Goal: Task Accomplishment & Management: Manage account settings

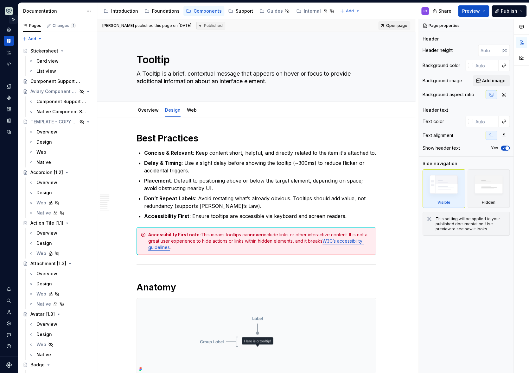
click at [15, 19] on button "Expand sidebar" at bounding box center [13, 19] width 9 height 9
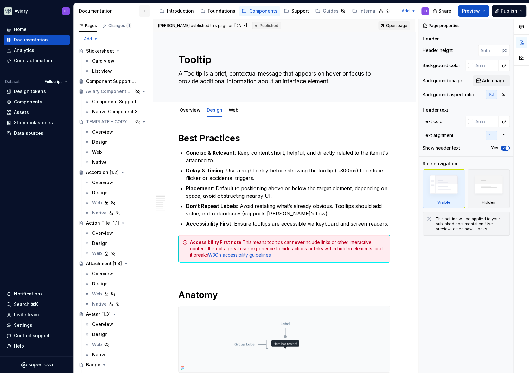
click at [147, 13] on html "Aviary IC Home Documentation Analytics Code automation Dataset Fullscript Desig…" at bounding box center [264, 186] width 529 height 373
click at [170, 68] on div "Documentation settings" at bounding box center [180, 66] width 60 height 6
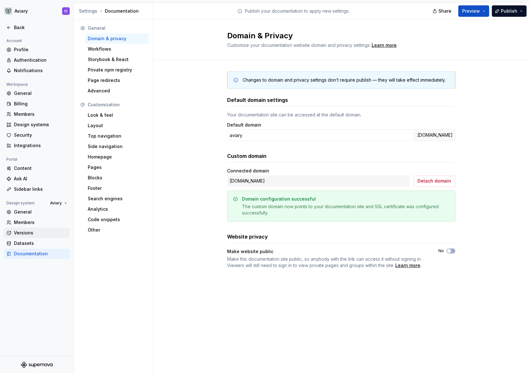
click at [37, 232] on div "Versions" at bounding box center [40, 233] width 53 height 6
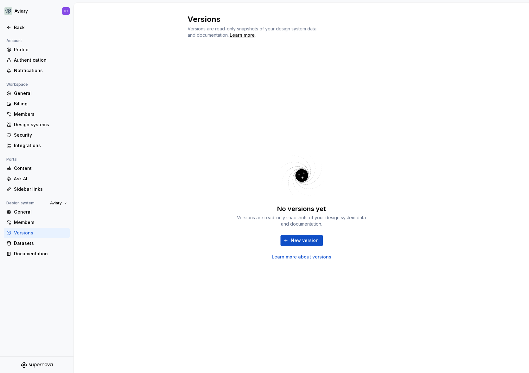
click at [300, 234] on div "No versions yet Versions are read-only snapshots of your design system data and…" at bounding box center [301, 232] width 133 height 56
click at [298, 239] on span "New version" at bounding box center [305, 240] width 28 height 6
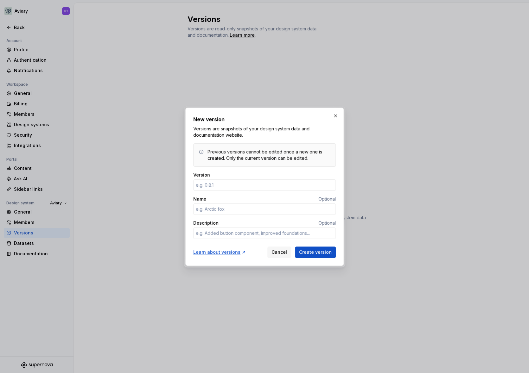
type textarea "*"
type input "1.0.0"
click at [244, 205] on input "Name" at bounding box center [264, 209] width 142 height 11
type textarea "*"
type input "Pigeon"
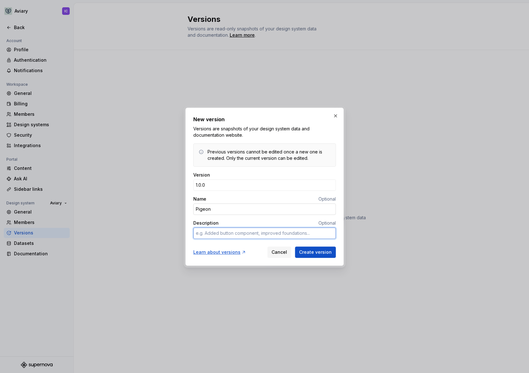
type textarea "*"
type textarea "O"
type textarea "*"
type textarea "Ou"
type textarea "*"
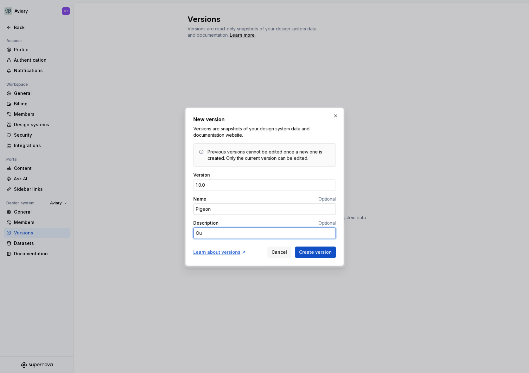
type textarea "Our"
type textarea "*"
type textarea "Our"
type textarea "*"
type textarea "Our m"
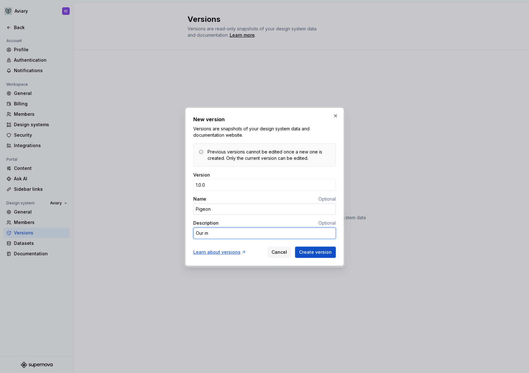
type textarea "*"
type textarea "Our mi"
type textarea "*"
type textarea "Our mile"
type textarea "*"
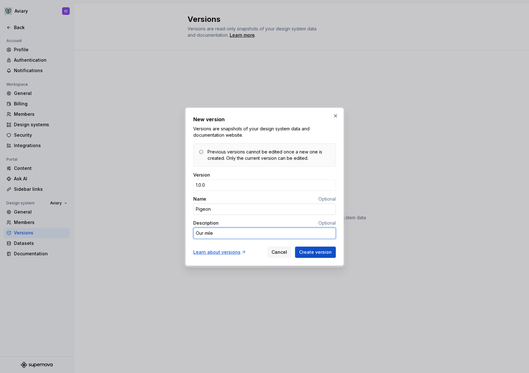
type textarea "Our miles"
type textarea "*"
type textarea "Our milest"
type textarea "*"
type textarea "Our milesto"
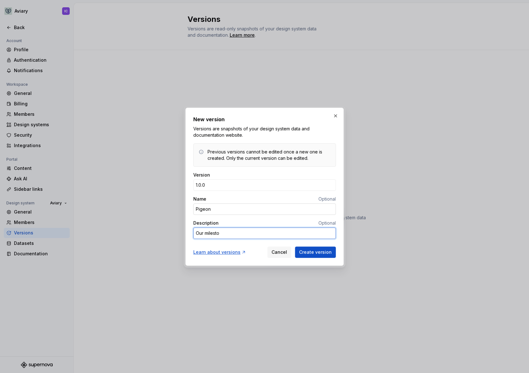
type textarea "*"
type textarea "Our mileston"
type textarea "*"
type textarea "Our milestone"
type textarea "*"
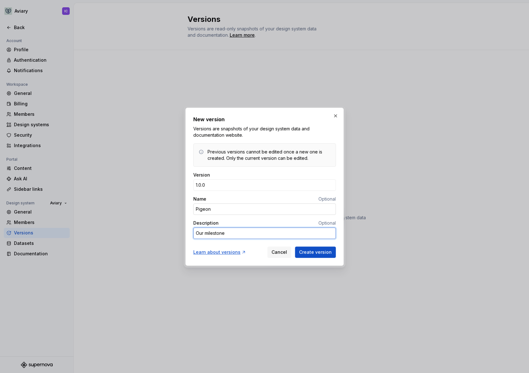
type textarea "Our milestone"
type textarea "*"
type textarea "Our milestone l"
type textarea "*"
type textarea "Our milestone la"
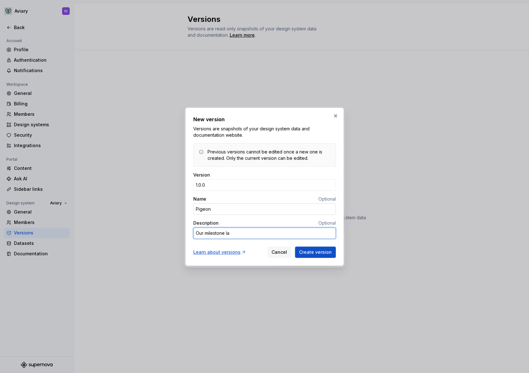
type textarea "*"
type textarea "Our milestone [PERSON_NAME]"
type textarea "*"
type textarea "Our milestone laun"
type textarea "*"
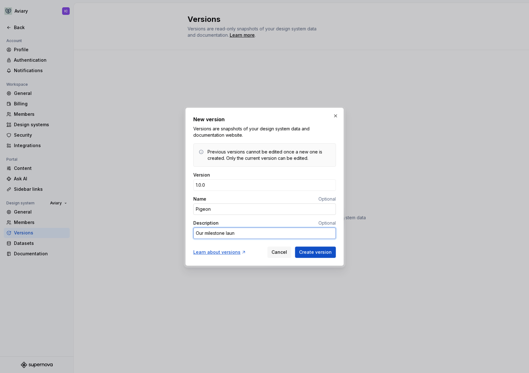
type textarea "Our milestone launc"
type textarea "*"
type textarea "Our milestone launch"
type textarea "*"
type textarea "Our milestone launch"
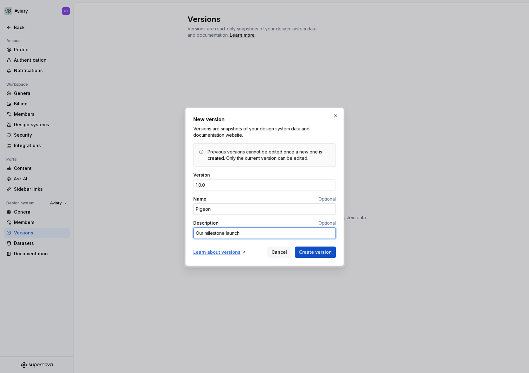
type textarea "*"
type textarea "Our milestone launch o"
type textarea "*"
type textarea "Our milestone launch of"
type textarea "*"
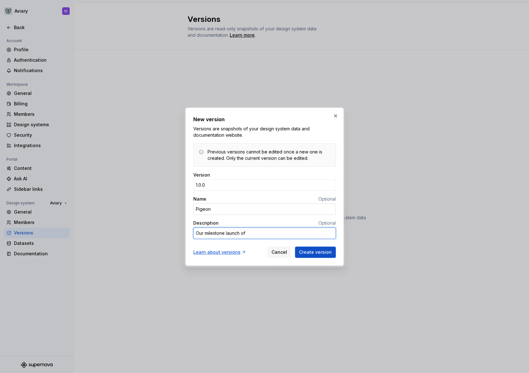
type textarea "Our milestone launch of"
type textarea "*"
type textarea "Our milestone launch of 1"
type textarea "*"
type textarea "Our milestone launch of"
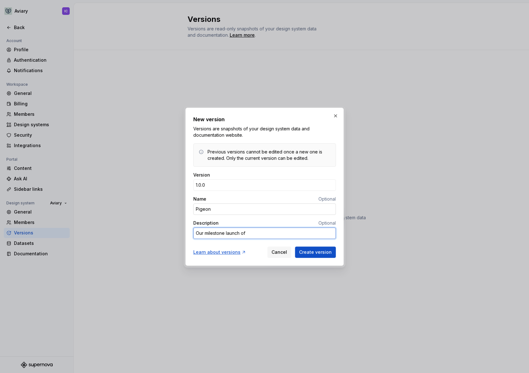
type textarea "*"
type textarea "Our milestone launch of A"
type textarea "*"
type textarea "Our milestone launch of Av"
type textarea "*"
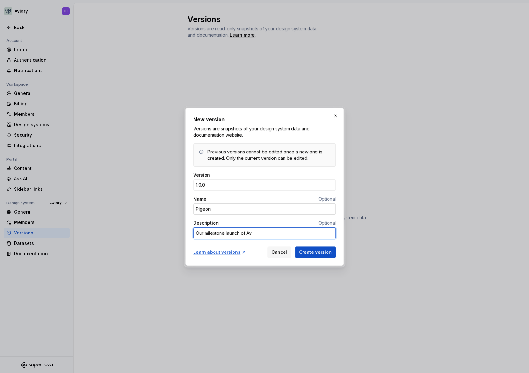
type textarea "Our milestone launch of Avi"
type textarea "*"
type textarea "Our milestone launch of Avia"
type textarea "*"
type textarea "Our milestone launch of Aviar"
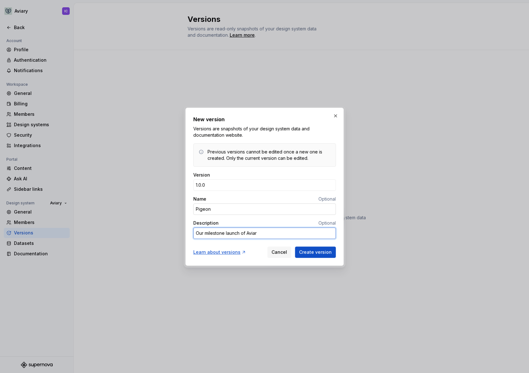
type textarea "*"
type textarea "Our milestone launch of Aviary"
type textarea "*"
type textarea "Our milestone launch of Aviary"
type textarea "*"
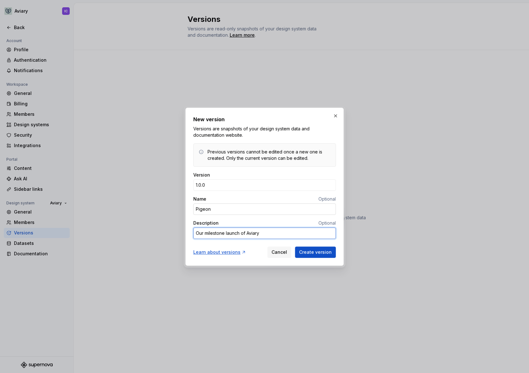
type textarea "Our milestone launch of Aviary 1"
type textarea "*"
type textarea "Our milestone launch of Aviary 1."
type textarea "*"
type textarea "Our milestone launch of Aviary 1.0"
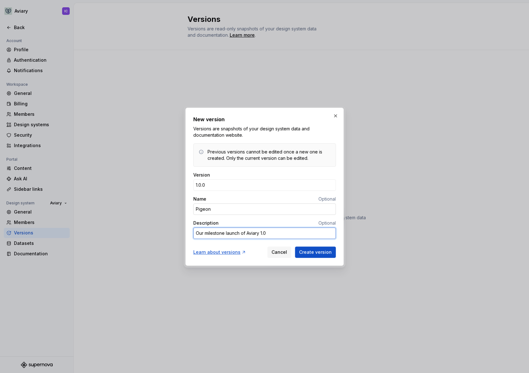
type textarea "*"
type textarea "Our milestone launch of Aviary 1.0!"
click at [322, 254] on span "Create version" at bounding box center [315, 252] width 33 height 6
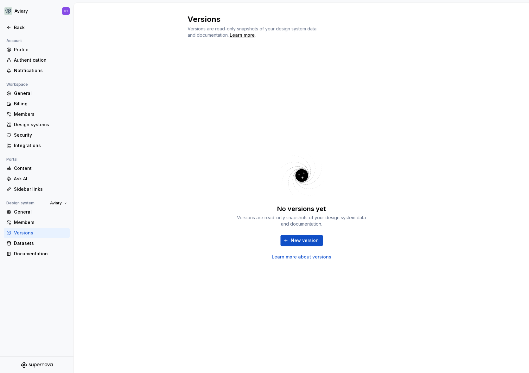
click at [136, 112] on div "No versions yet Versions are read-only snapshots of your design system data and…" at bounding box center [301, 211] width 455 height 323
click at [12, 24] on div "Back" at bounding box center [37, 27] width 66 height 10
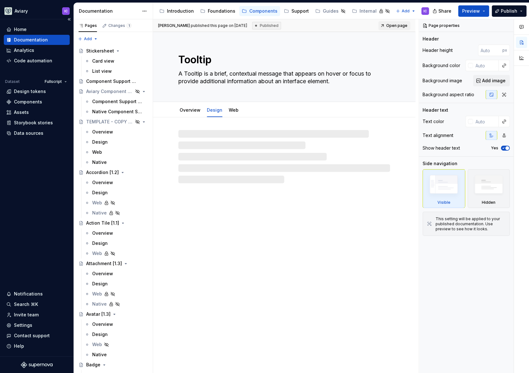
click at [44, 200] on div "Home Documentation Analytics Code automation Dataset Fullscript Design tokens C…" at bounding box center [36, 187] width 73 height 337
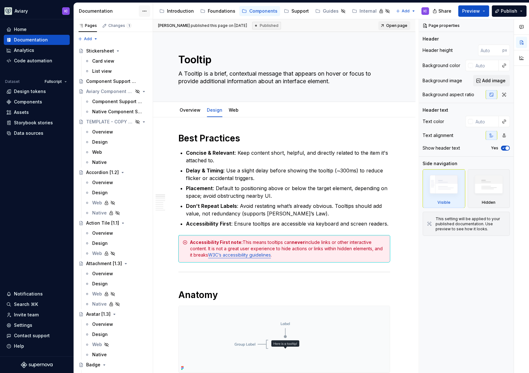
click at [141, 13] on html "Aviary IC Home Documentation Analytics Code automation Dataset Fullscript Desig…" at bounding box center [264, 186] width 529 height 373
click at [171, 65] on div "Documentation settings" at bounding box center [180, 66] width 60 height 6
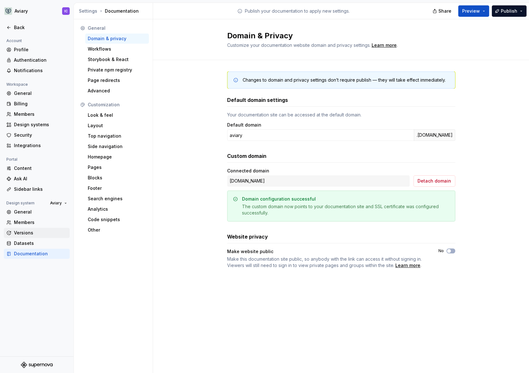
click at [27, 231] on div "Versions" at bounding box center [40, 233] width 53 height 6
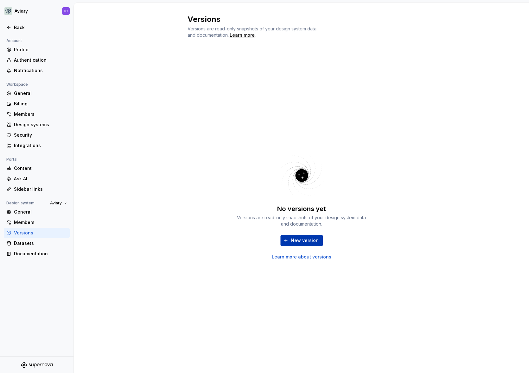
click at [312, 243] on span "New version" at bounding box center [305, 240] width 28 height 6
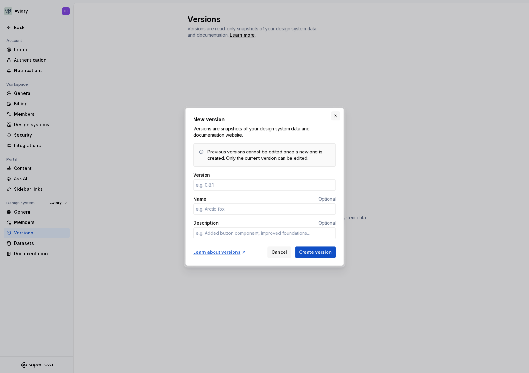
click at [334, 115] on button "button" at bounding box center [335, 115] width 9 height 9
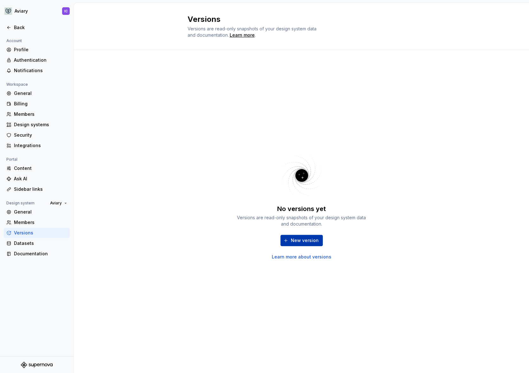
click at [294, 243] on span "New version" at bounding box center [305, 240] width 28 height 6
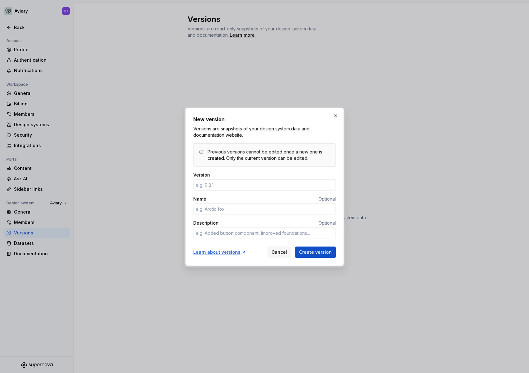
type textarea "*"
type input "1.0.0"
type textarea "*"
type input "Pigeon"
paste textarea "[URL][DOMAIN_NAME]"
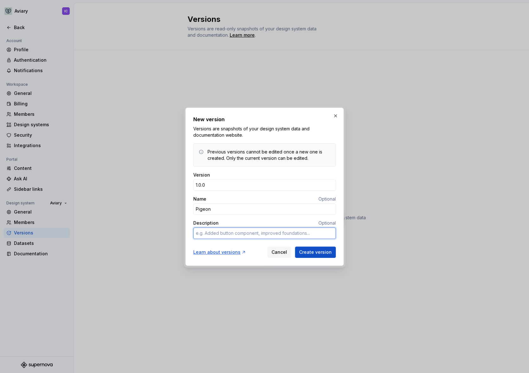
type textarea "*"
type textarea "[URL][DOMAIN_NAME]"
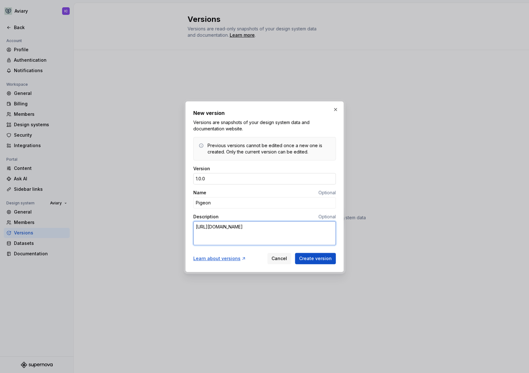
type textarea "*"
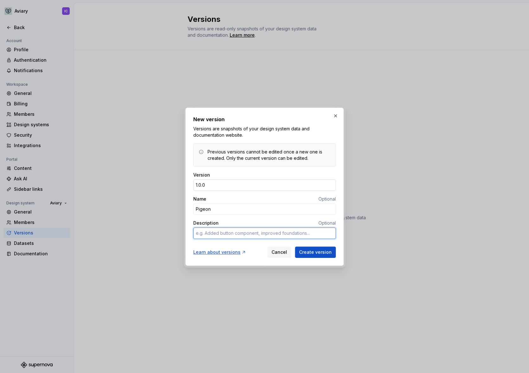
type textarea "*"
type textarea "O"
type textarea "*"
type textarea "Ou"
type textarea "*"
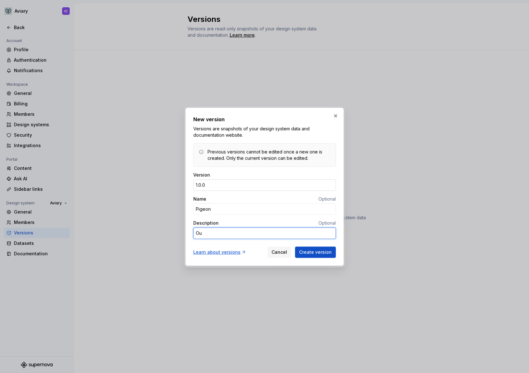
type textarea "Our"
type textarea "*"
type textarea "Our"
type textarea "*"
type textarea "Our m"
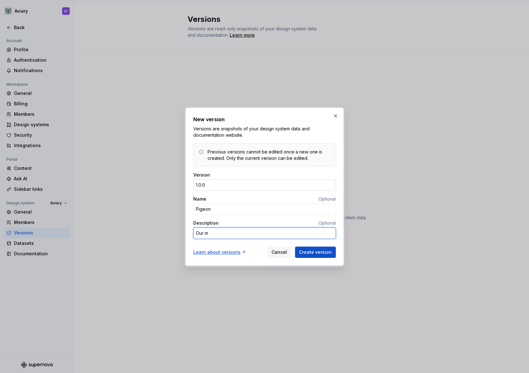
type textarea "*"
type textarea "Our mi"
type textarea "*"
type textarea "Our mil"
type textarea "*"
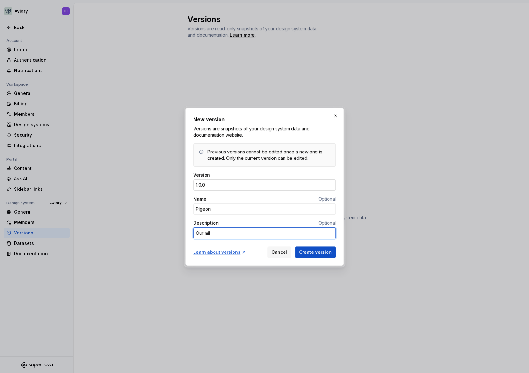
type textarea "Our mile"
type textarea "*"
type textarea "Our miles"
type textarea "*"
type textarea "Our milest"
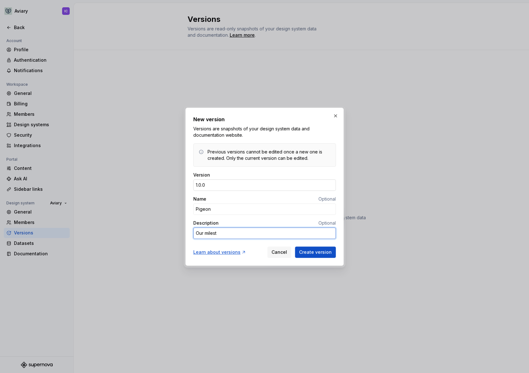
type textarea "*"
type textarea "Our milesto"
type textarea "*"
type textarea "Our mileston"
type textarea "*"
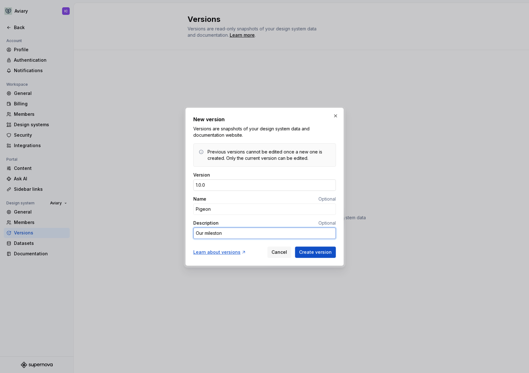
type textarea "Our milestone"
type textarea "*"
type textarea "Our milestone"
type textarea "*"
type textarea "Our milestone r"
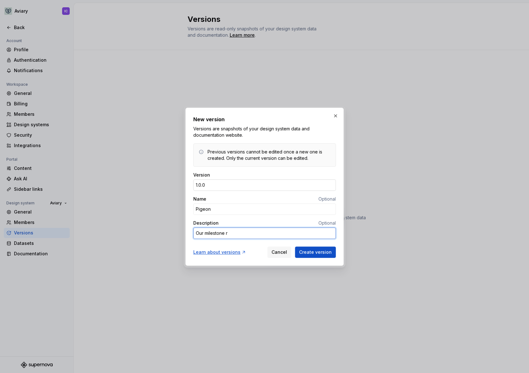
type textarea "*"
type textarea "Our milestone rl"
type textarea "*"
type textarea "Our milestone rle"
type textarea "*"
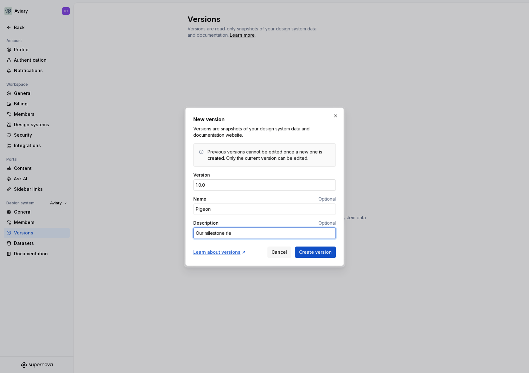
type textarea "Our milestone rlea"
type textarea "*"
type textarea "Our milestone rle"
type textarea "*"
type textarea "Our milestone rl"
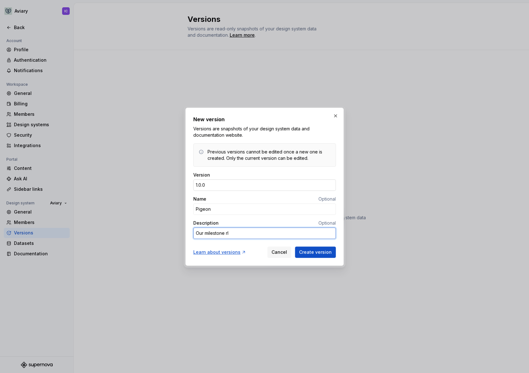
type textarea "*"
type textarea "Our milestone r"
type textarea "*"
type textarea "Our milestone re"
type textarea "*"
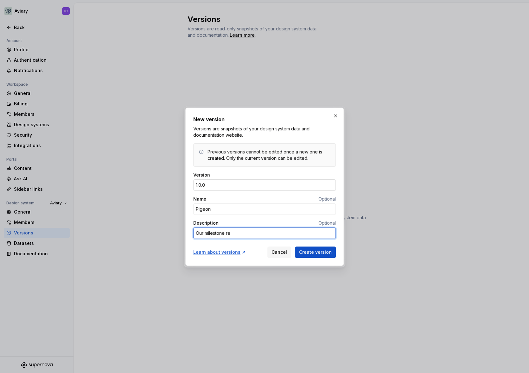
type textarea "Our milestone rel"
type textarea "*"
type textarea "Our milestone rele"
type textarea "*"
type textarea "Our milestone relea"
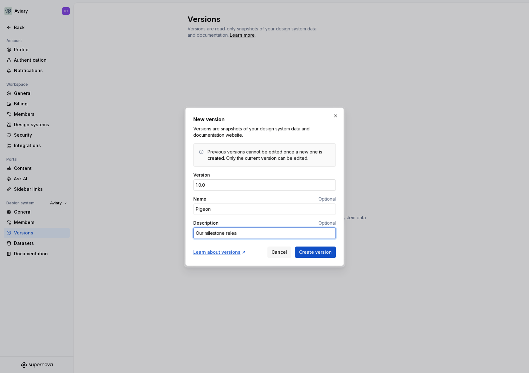
type textarea "*"
type textarea "Our milestone releas"
type textarea "*"
type textarea "Our milestone release"
type textarea "*"
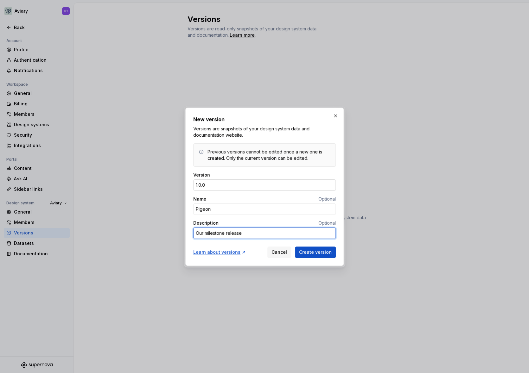
type textarea "Our milestone release"
type textarea "*"
type textarea "Our milestone release o"
type textarea "*"
type textarea "Our milestone release of"
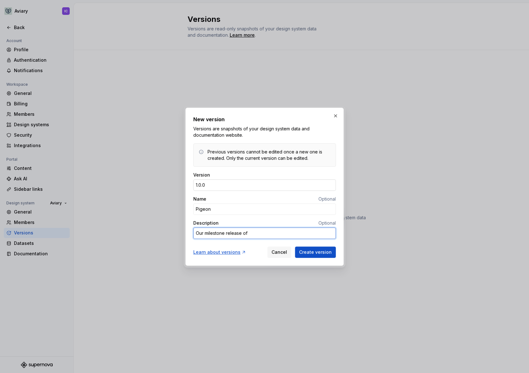
type textarea "*"
type textarea "Our milestone release of"
type textarea "*"
type textarea "Our milestone release of A"
type textarea "*"
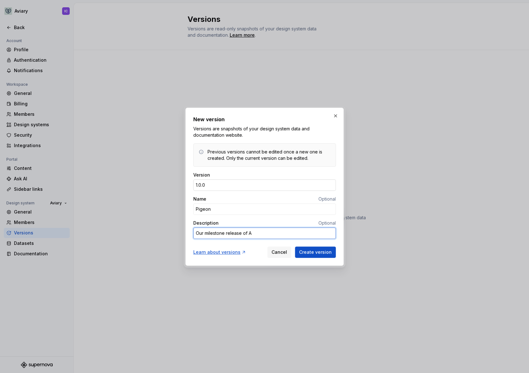
type textarea "Our milestone release of Av"
type textarea "*"
type textarea "Our milestone release of Avi"
type textarea "*"
type textarea "Our milestone release of Avia"
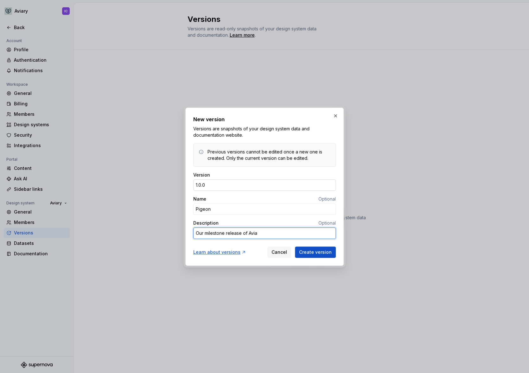
type textarea "*"
type textarea "Our milestone release of Aviar"
type textarea "*"
type textarea "Our milestone release of Aviary"
type textarea "*"
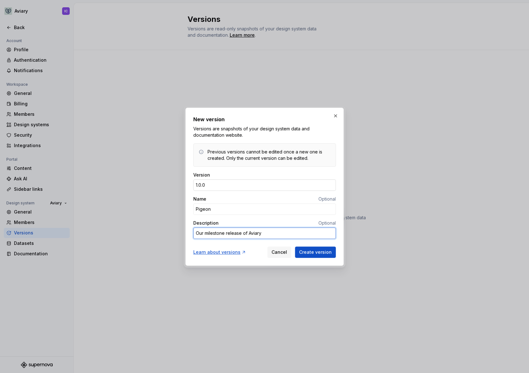
type textarea "Our milestone release of Aviary"
type textarea "*"
type textarea "Our milestone release of Aviary 1"
type textarea "*"
type textarea "Our milestone release of Aviary 1,0"
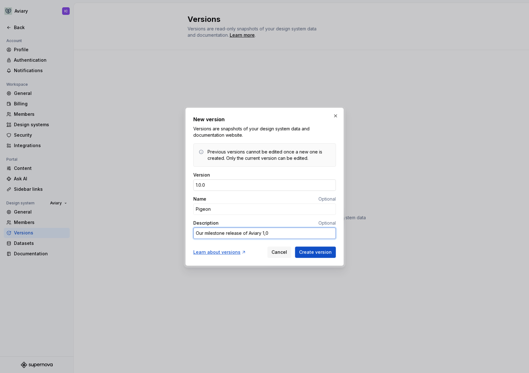
type textarea "*"
type textarea "Our milestone release of Aviary 1,09"
type textarea "*"
type textarea "Our milestone release of Aviary 1,0"
type textarea "*"
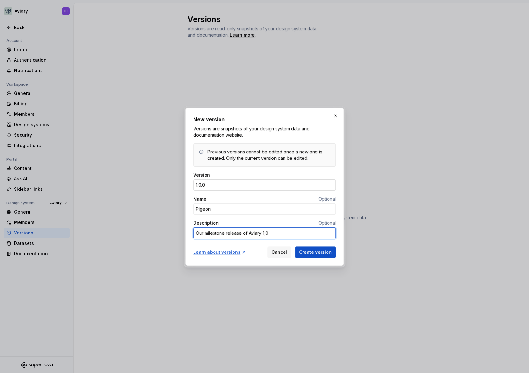
type textarea "Our milestone release of Aviary 1,"
type textarea "*"
type textarea "Our milestone release of Aviary 1"
type textarea "*"
type textarea "Our milestone release of Aviary 1."
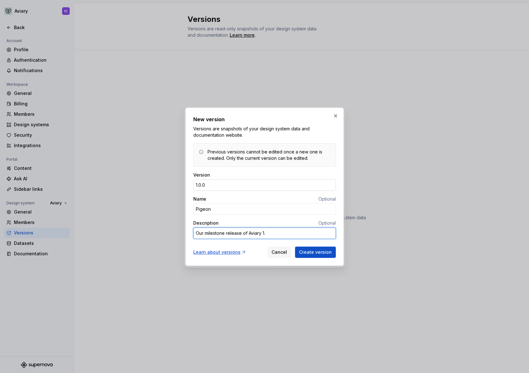
type textarea "*"
type textarea "Our milestone release of Aviary 1.0"
type textarea "*"
type textarea "Our milestone release of Aviary 1.01"
type textarea "*"
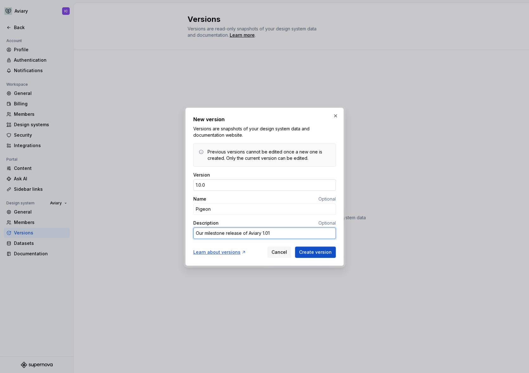
type textarea "Our milestone release of Aviary 1.0"
type textarea "*"
type textarea "Our milestone release of Aviary 1.0!"
click at [312, 252] on span "Create version" at bounding box center [315, 252] width 33 height 6
type textarea "*"
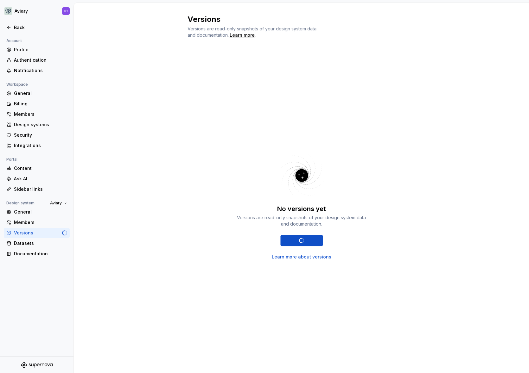
click at [376, 150] on div "No versions yet Versions are read-only snapshots of your design system data and…" at bounding box center [301, 205] width 228 height 288
